Goal: Navigation & Orientation: Find specific page/section

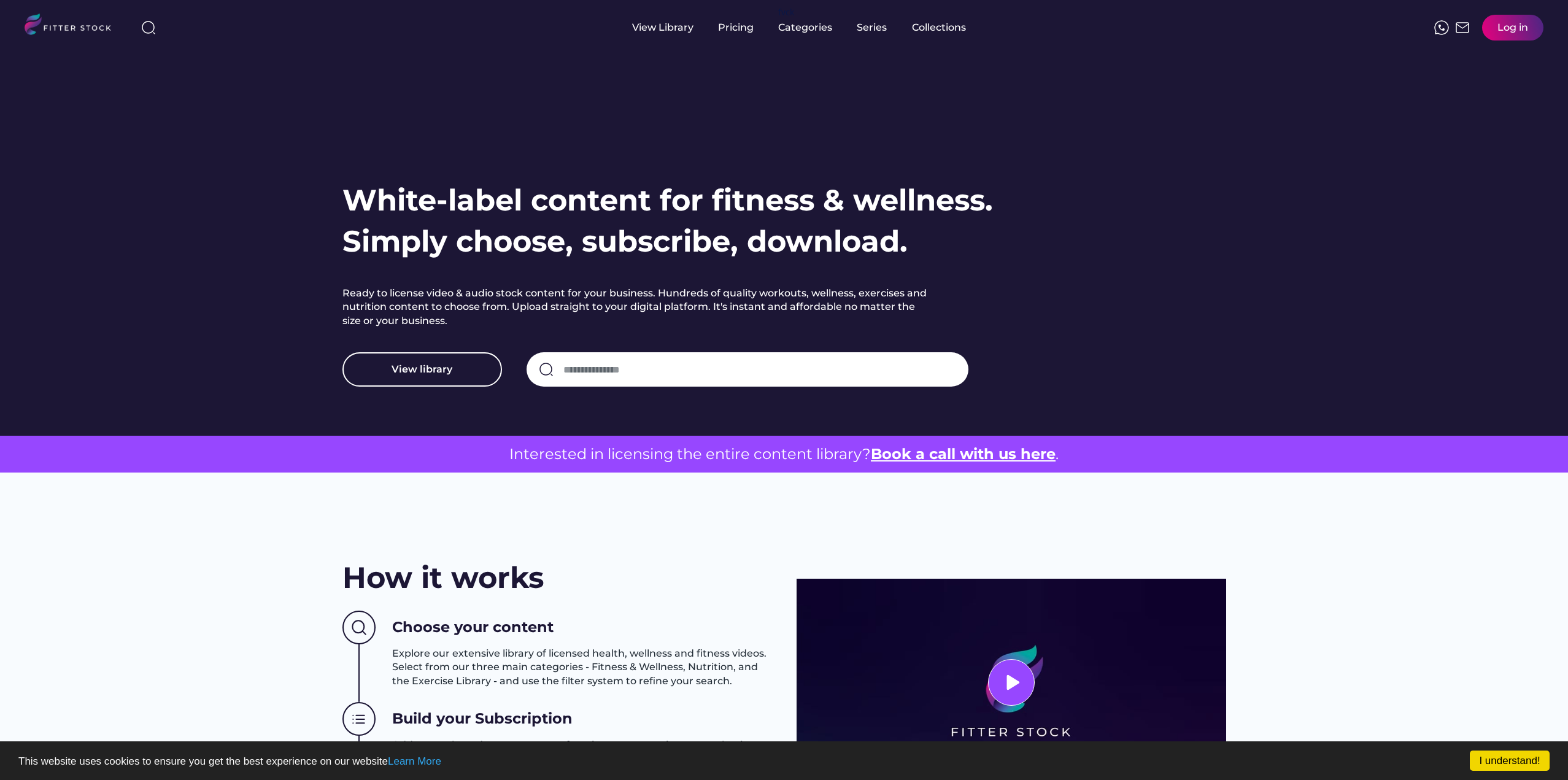
click at [659, 368] on input "input" at bounding box center [760, 369] width 393 height 26
click at [878, 38] on div "Series" at bounding box center [872, 28] width 31 height 55
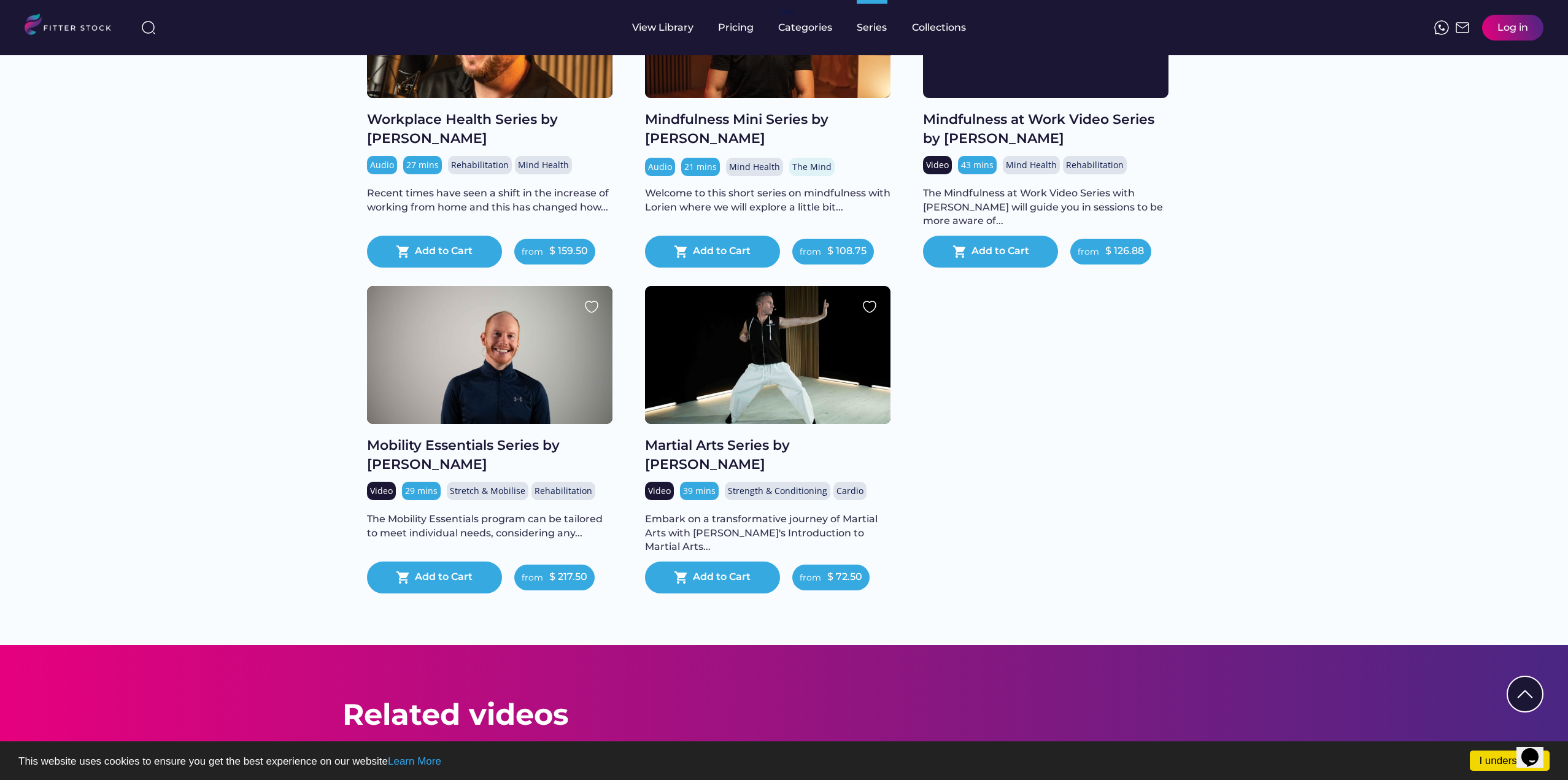
scroll to position [1596, 0]
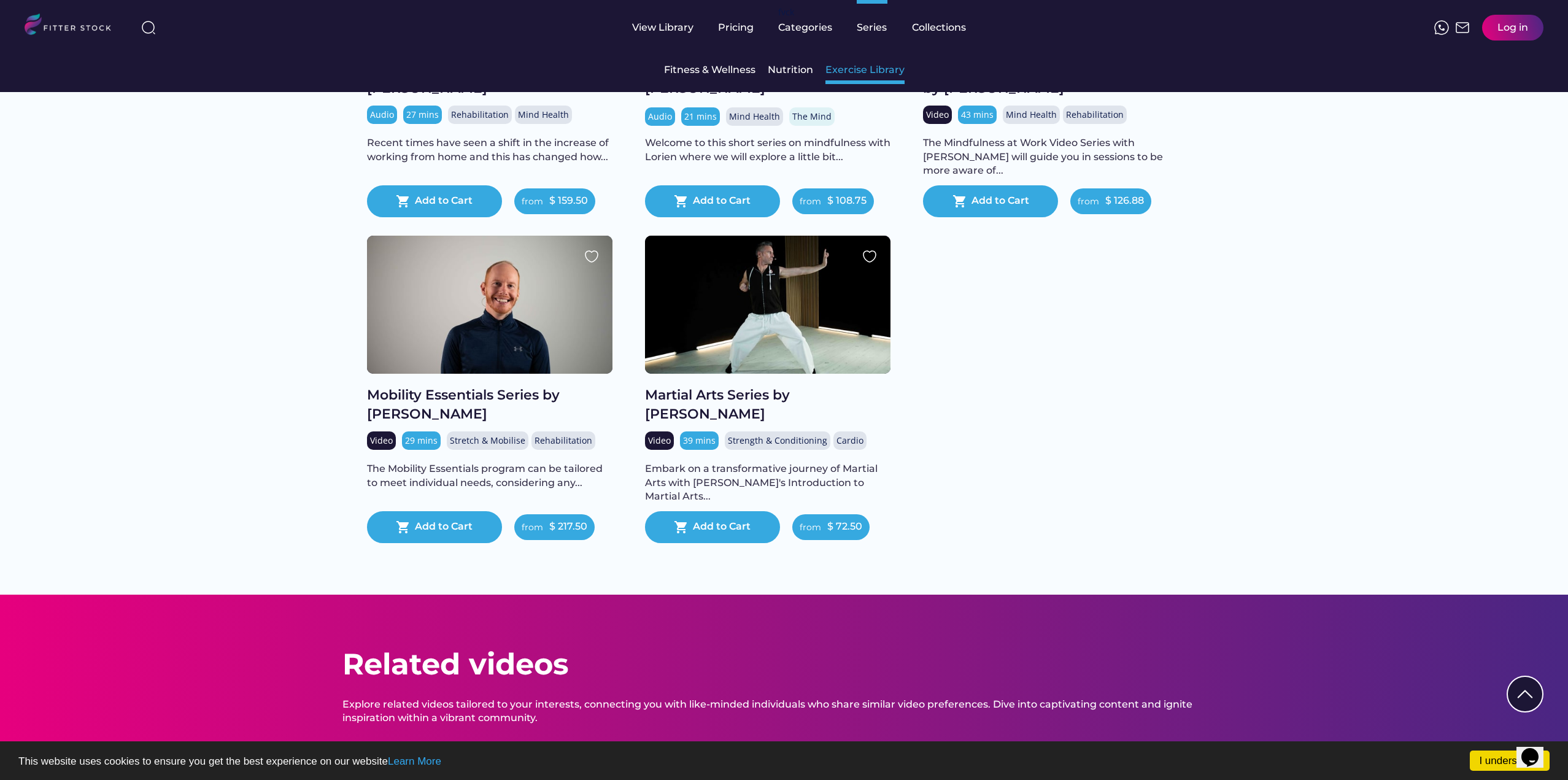
click at [866, 79] on div "Exercise Library" at bounding box center [865, 70] width 79 height 26
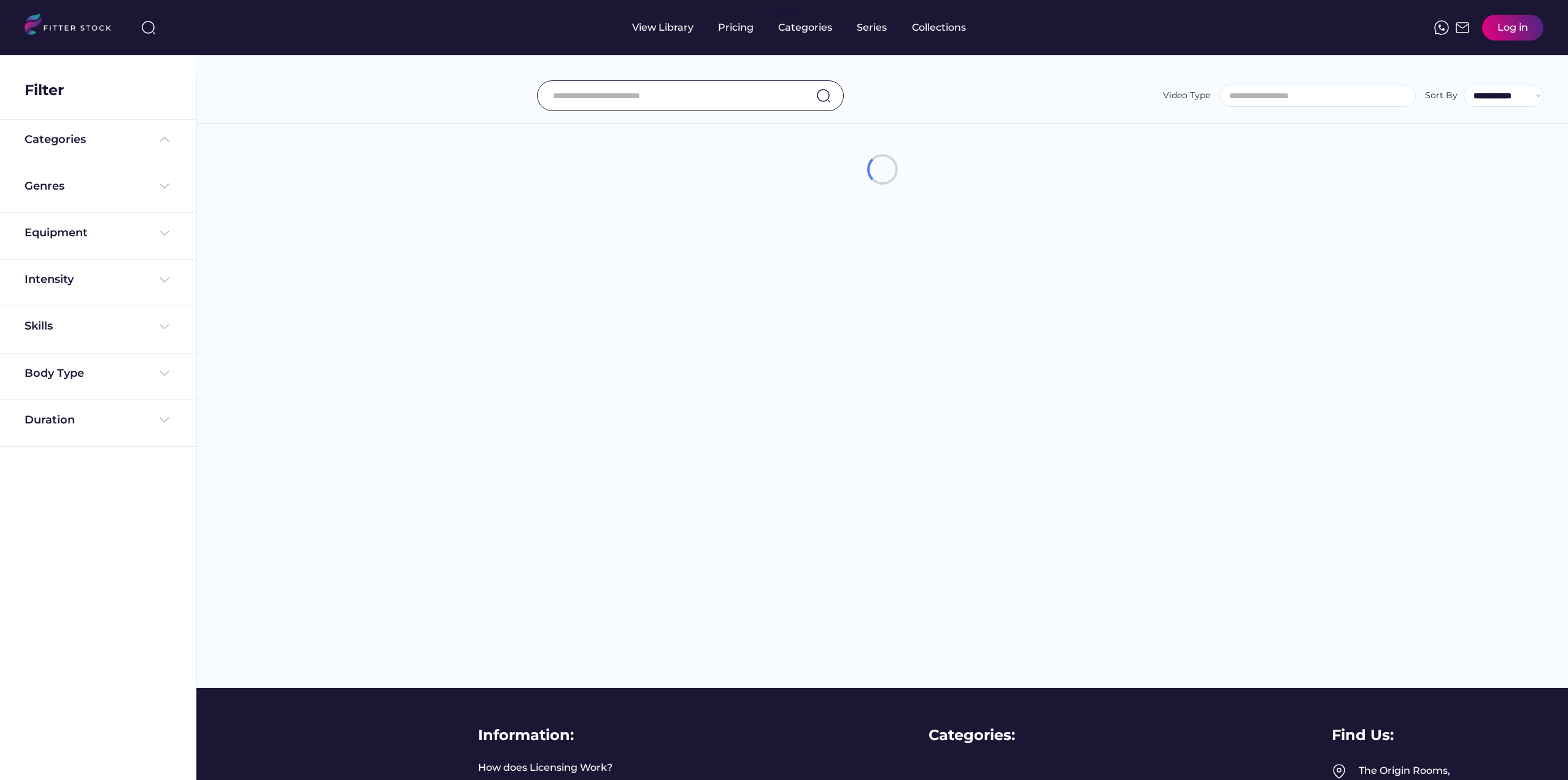
select select
select select "**********"
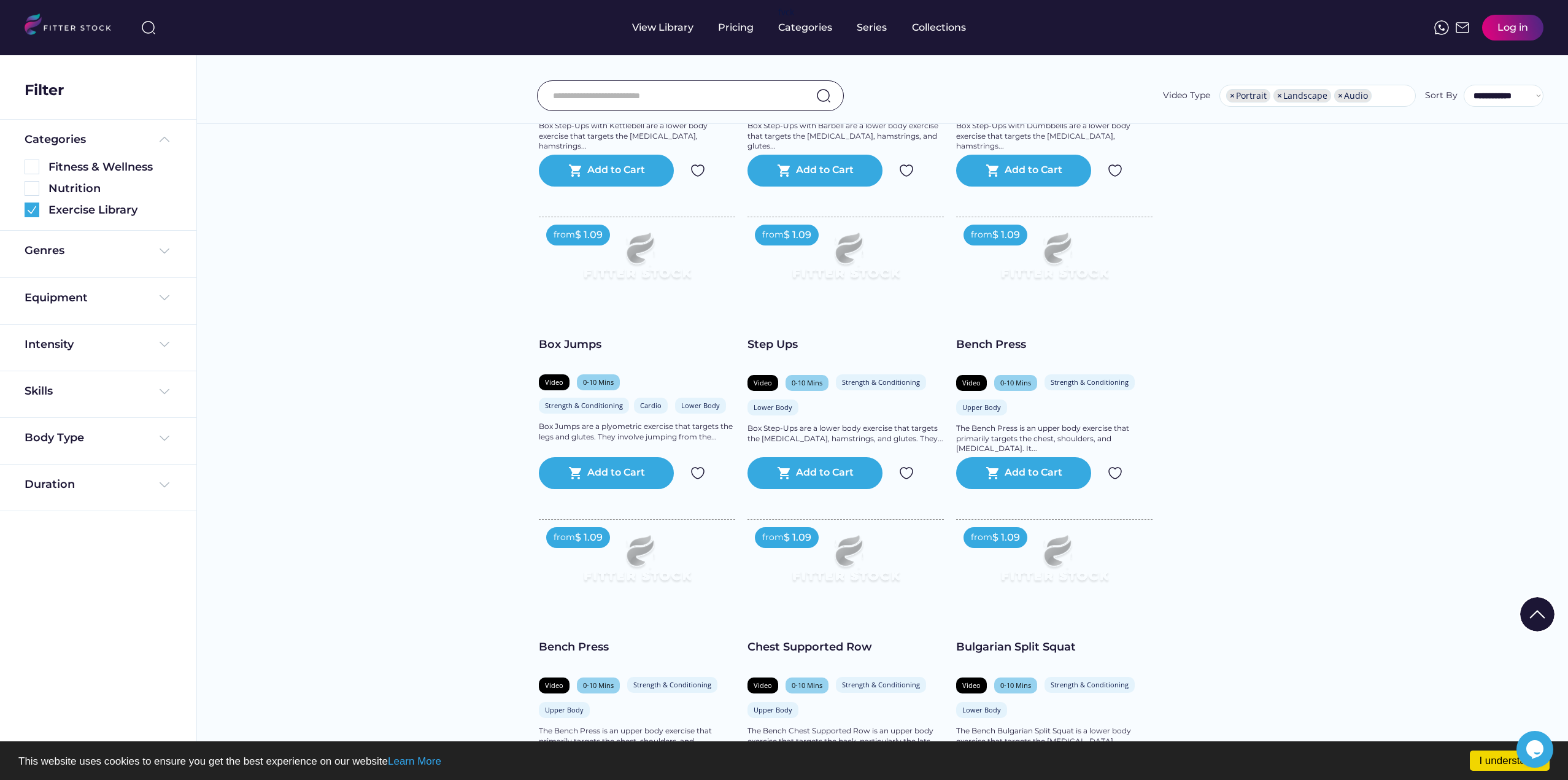
scroll to position [1166, 0]
